Goal: Task Accomplishment & Management: Manage account settings

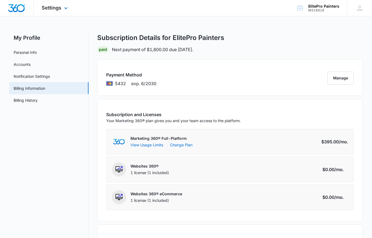
click at [59, 11] on div "Settings Apps Reputation Websites Forms CRM Email Social POS Content Ads Intell…" at bounding box center [56, 8] width 44 height 16
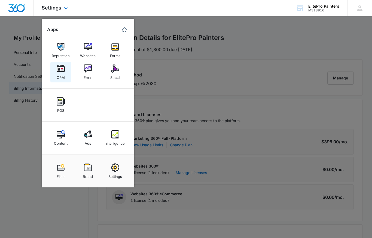
click at [62, 71] on img at bounding box center [61, 69] width 8 height 8
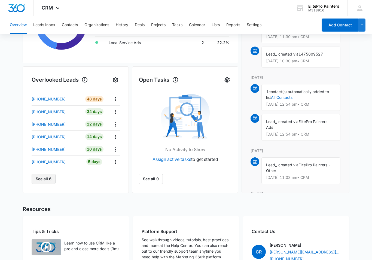
scroll to position [139, 0]
click at [44, 182] on button "See all 6" at bounding box center [44, 179] width 24 height 10
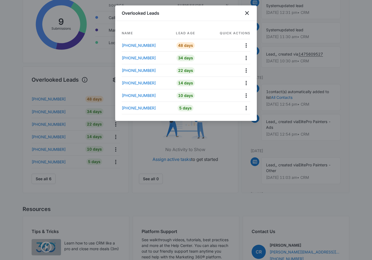
click at [112, 199] on div at bounding box center [186, 130] width 372 height 260
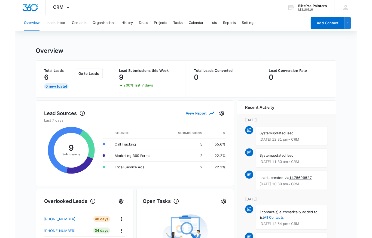
scroll to position [21, 0]
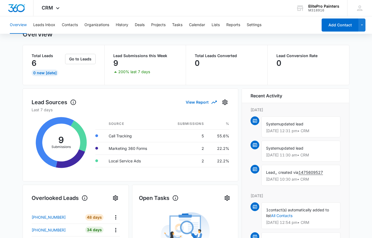
click at [114, 65] on p "9" at bounding box center [115, 63] width 5 height 9
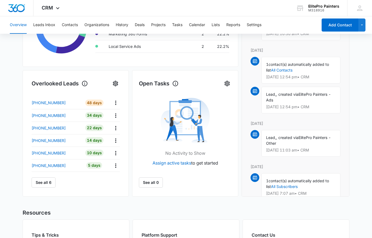
scroll to position [27, 0]
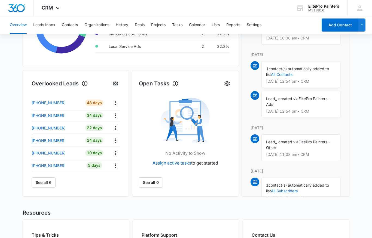
click at [257, 140] on img at bounding box center [255, 139] width 4 height 4
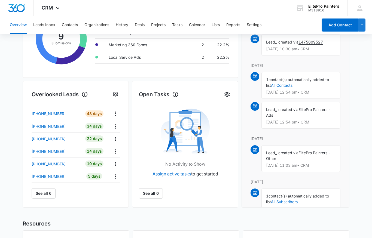
scroll to position [124, 0]
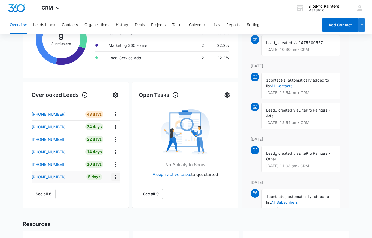
click at [117, 177] on icon "Actions" at bounding box center [115, 177] width 7 height 7
click at [45, 179] on p "[PHONE_NUMBER]" at bounding box center [49, 177] width 34 height 6
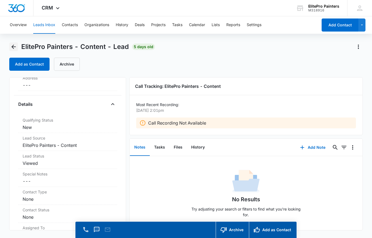
click at [13, 47] on icon "Back" at bounding box center [13, 47] width 4 height 4
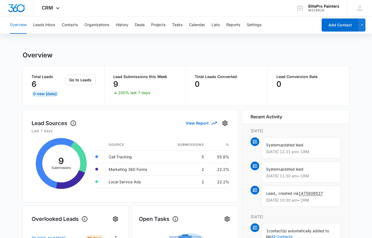
click at [279, 192] on span ", created via" at bounding box center [287, 193] width 22 height 5
click at [282, 199] on p "Oct 9 at 10:30 am • CRM" at bounding box center [301, 201] width 70 height 4
click at [254, 189] on img at bounding box center [255, 190] width 4 height 4
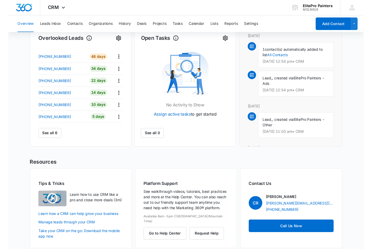
scroll to position [185, 0]
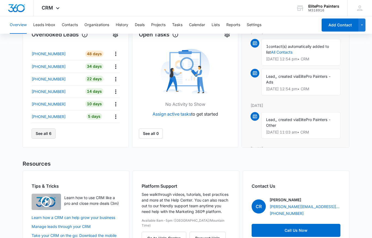
click at [43, 134] on button "See all 6" at bounding box center [44, 134] width 24 height 10
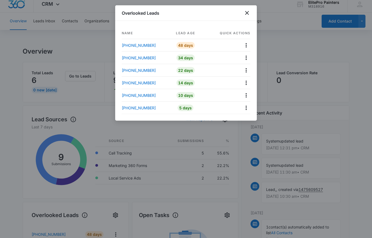
scroll to position [0, 0]
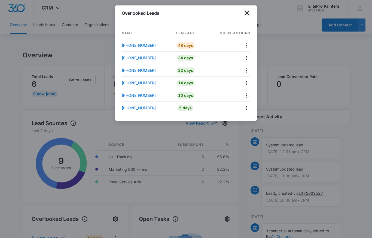
click at [245, 11] on icon "close" at bounding box center [247, 13] width 7 height 7
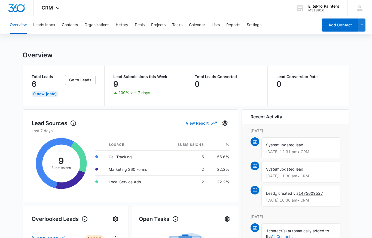
click at [137, 76] on p "Lead Submissions this Week" at bounding box center [145, 77] width 64 height 4
click at [130, 95] on p "200% last 7 days" at bounding box center [134, 93] width 32 height 4
click at [129, 98] on div "Lead Submissions this Week 9 200% last 7 days" at bounding box center [146, 86] width 82 height 40
click at [44, 25] on button "Leads Inbox" at bounding box center [44, 24] width 22 height 17
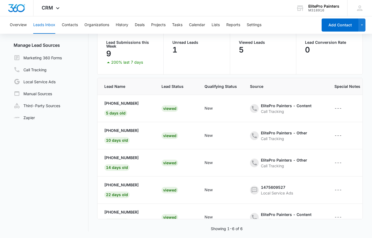
scroll to position [0, 25]
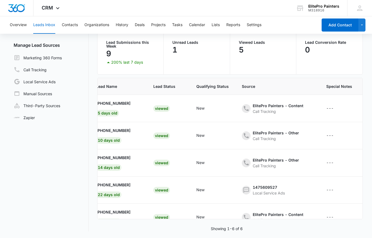
click at [120, 43] on p "Lead Submissions this Week" at bounding box center [130, 45] width 48 height 8
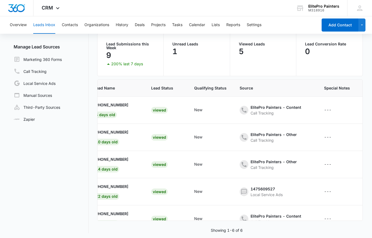
scroll to position [0, 30]
click at [69, 23] on button "Contacts" at bounding box center [70, 24] width 16 height 17
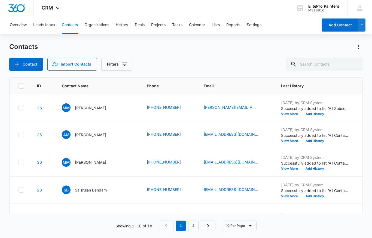
scroll to position [-5, 0]
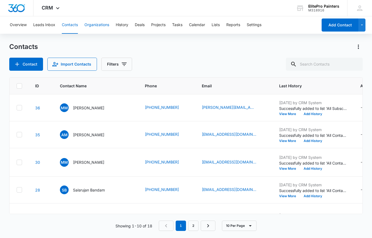
click at [96, 27] on button "Organizations" at bounding box center [96, 24] width 25 height 17
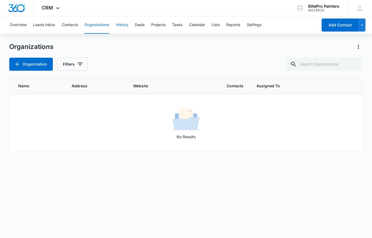
click at [120, 25] on button "History" at bounding box center [122, 24] width 13 height 17
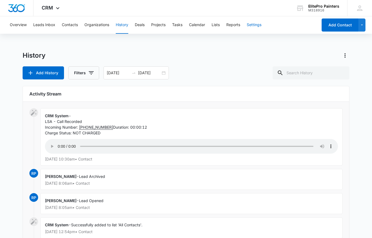
click at [251, 25] on button "Settings" at bounding box center [254, 24] width 15 height 17
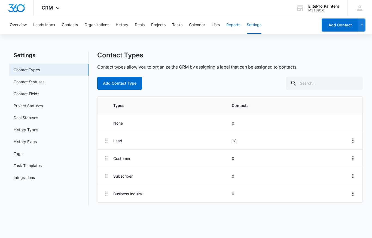
click at [233, 27] on button "Reports" at bounding box center [233, 24] width 14 height 17
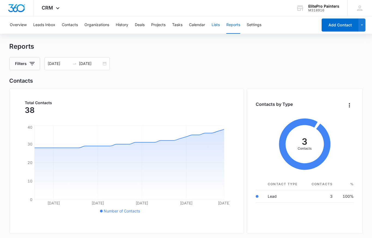
click at [218, 26] on button "Lists" at bounding box center [216, 24] width 8 height 17
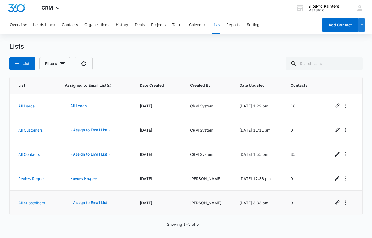
click at [31, 202] on link "All Subscribers" at bounding box center [31, 203] width 27 height 5
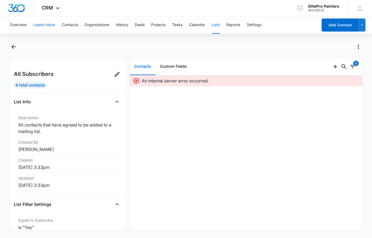
click at [42, 23] on button "Leads Inbox" at bounding box center [44, 24] width 22 height 17
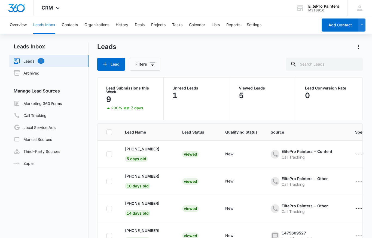
click at [38, 62] on link "Leads 1" at bounding box center [29, 61] width 31 height 7
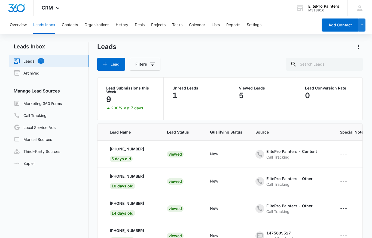
click at [39, 58] on link "Leads 1" at bounding box center [29, 61] width 31 height 7
click at [44, 60] on link "Leads 1" at bounding box center [29, 61] width 31 height 7
click at [303, 154] on div "Call Tracking" at bounding box center [291, 157] width 51 height 6
click at [370, 182] on main "Leads Inbox Leads 1 Archived Manage Lead Sources Marketing 360 Forms Call Track…" at bounding box center [186, 163] width 372 height 242
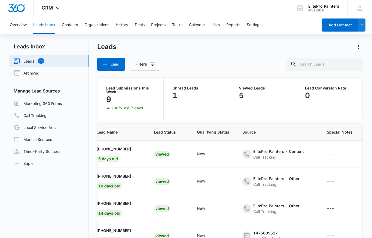
scroll to position [0, 29]
click at [27, 126] on link "Local Service Ads" at bounding box center [35, 127] width 42 height 7
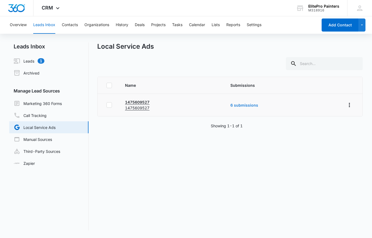
click at [238, 106] on link "6 submissions" at bounding box center [244, 105] width 28 height 5
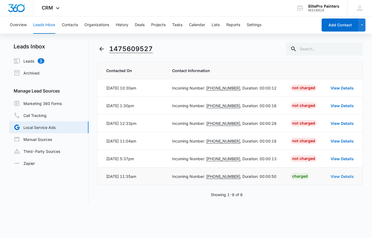
click at [342, 178] on link "View Details" at bounding box center [342, 176] width 23 height 5
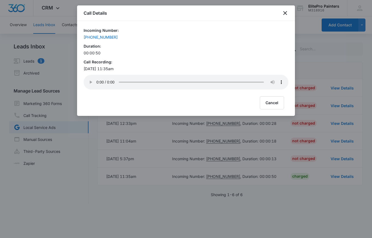
click at [96, 80] on audio "Your browser does not support the audio tag." at bounding box center [186, 82] width 205 height 15
click at [286, 12] on icon "close" at bounding box center [285, 13] width 4 height 4
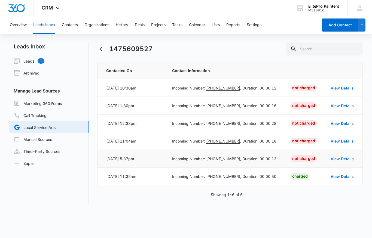
click at [342, 158] on link "View Details" at bounding box center [342, 159] width 23 height 5
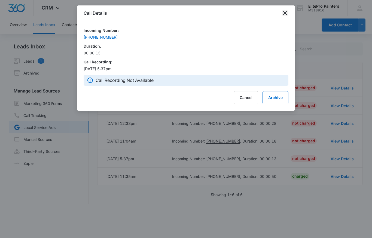
click at [285, 11] on icon "close" at bounding box center [285, 13] width 7 height 7
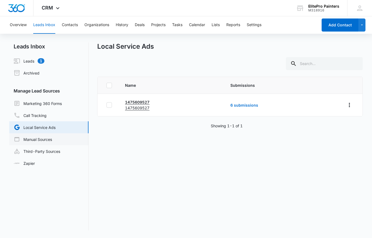
click at [34, 140] on link "Manual Sources" at bounding box center [33, 139] width 38 height 7
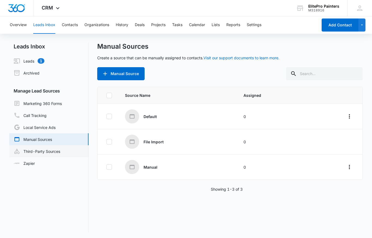
click at [45, 152] on link "Third-Party Sources" at bounding box center [37, 151] width 47 height 7
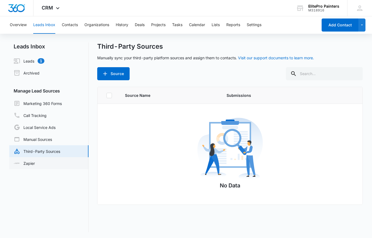
click at [35, 163] on link "Zapier" at bounding box center [24, 164] width 21 height 6
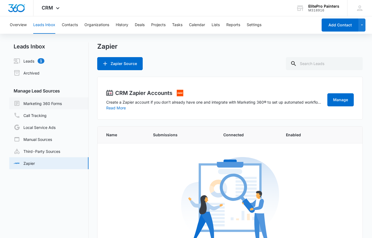
click at [34, 107] on link "Marketing 360 Forms" at bounding box center [38, 103] width 48 height 7
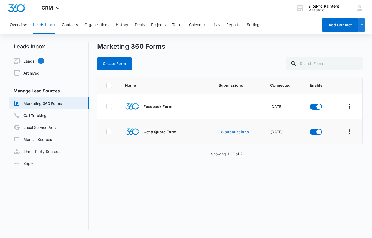
click at [236, 133] on link "18 submissions" at bounding box center [234, 132] width 30 height 5
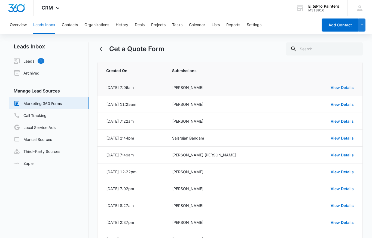
click at [344, 89] on link "View Details" at bounding box center [342, 87] width 23 height 5
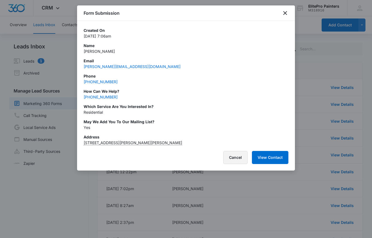
click at [233, 158] on button "Cancel" at bounding box center [235, 157] width 24 height 13
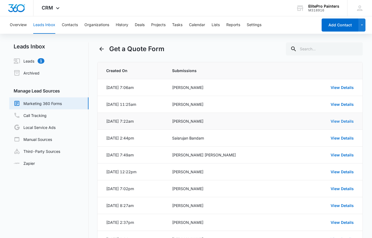
click at [343, 122] on link "View Details" at bounding box center [342, 121] width 23 height 5
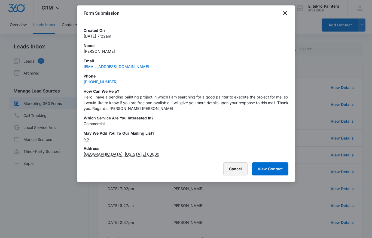
click at [232, 169] on button "Cancel" at bounding box center [235, 169] width 24 height 13
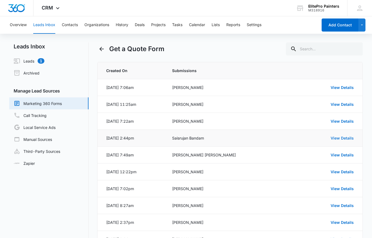
click at [346, 139] on link "View Details" at bounding box center [342, 138] width 23 height 5
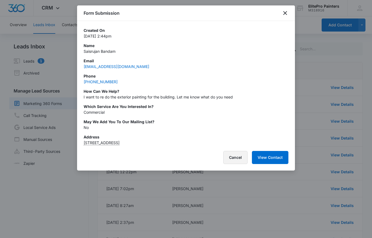
click at [230, 159] on button "Cancel" at bounding box center [235, 157] width 24 height 13
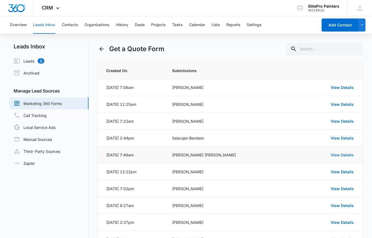
click at [343, 155] on link "View Details" at bounding box center [342, 155] width 23 height 5
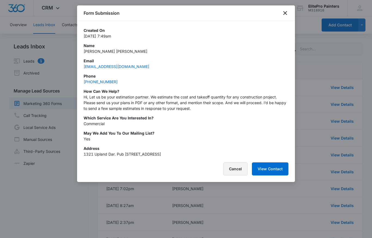
click at [231, 171] on button "Cancel" at bounding box center [235, 169] width 24 height 13
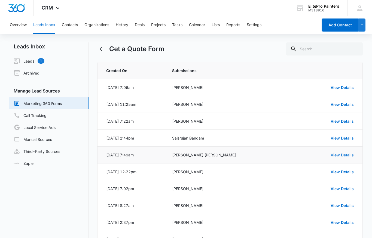
click at [346, 154] on link "View Details" at bounding box center [342, 155] width 23 height 5
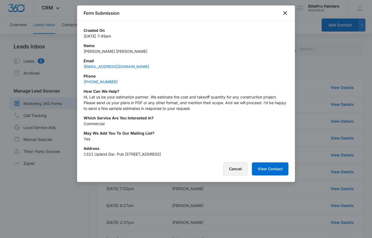
click at [231, 172] on button "Cancel" at bounding box center [235, 169] width 24 height 13
